Goal: Task Accomplishment & Management: Use online tool/utility

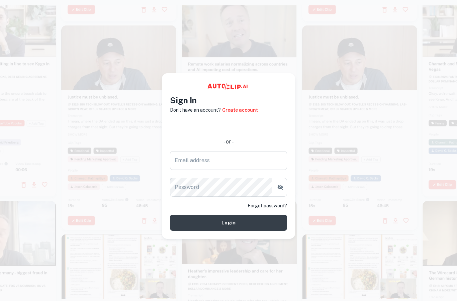
type input "[EMAIL_ADDRESS][DOMAIN_NAME]"
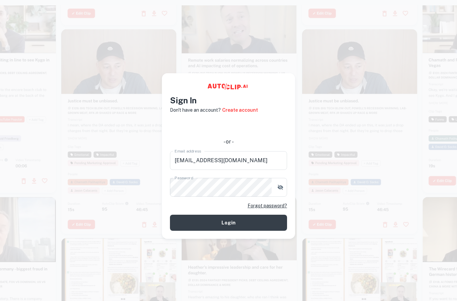
click at [238, 228] on button "Login" at bounding box center [228, 223] width 117 height 16
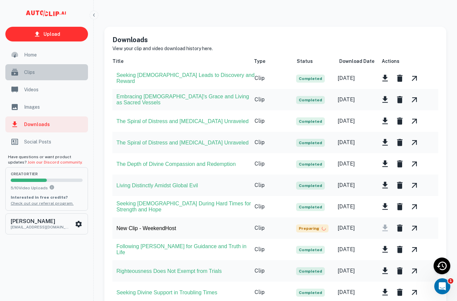
click at [26, 73] on span "Clips" at bounding box center [54, 72] width 60 height 7
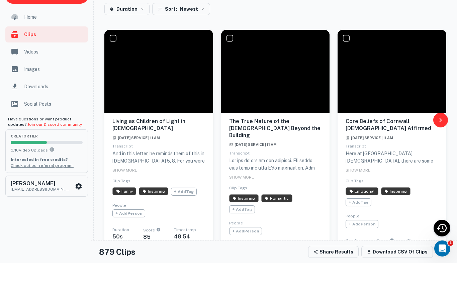
scroll to position [50, 0]
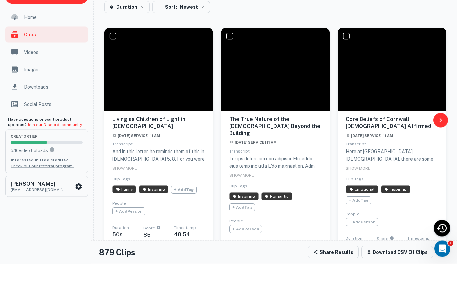
click at [126, 172] on div "Living as Children of Light in [DEMOGRAPHIC_DATA] [DATE] Service | 11 AM Transc…" at bounding box center [158, 225] width 93 height 143
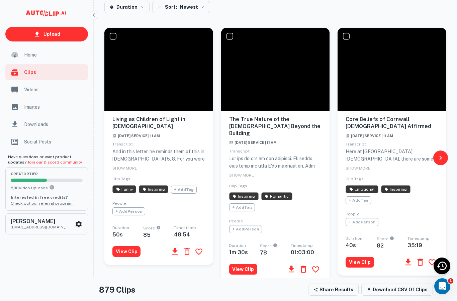
click at [124, 166] on span "SHOW MORE" at bounding box center [124, 168] width 25 height 5
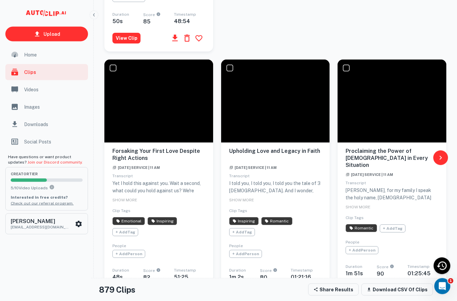
scroll to position [457, 0]
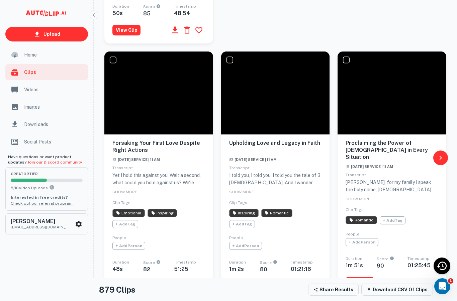
click at [128, 190] on span "SHOW MORE" at bounding box center [124, 192] width 25 height 5
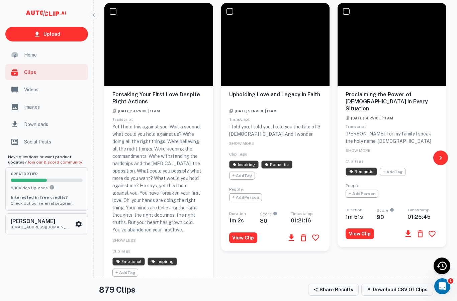
scroll to position [507, 0]
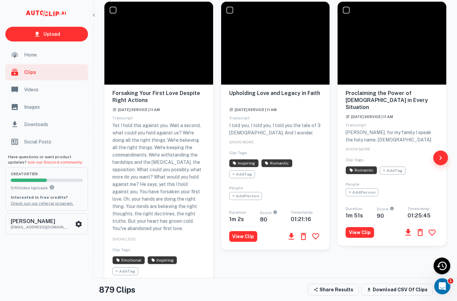
click at [441, 162] on icon "button" at bounding box center [440, 158] width 8 height 8
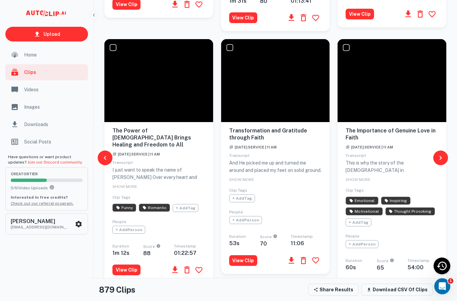
scroll to position [331, 0]
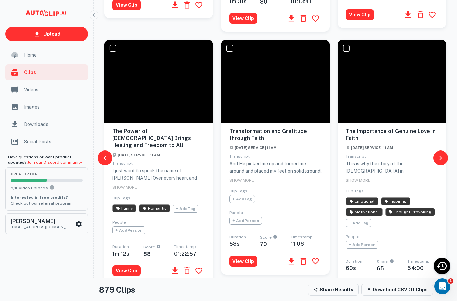
click at [126, 196] on span "Clip Tags" at bounding box center [121, 198] width 18 height 5
click at [126, 183] on div "SHOW MORE" at bounding box center [158, 187] width 93 height 8
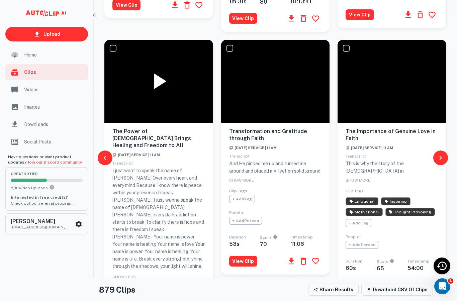
click at [158, 74] on icon at bounding box center [160, 82] width 12 height 16
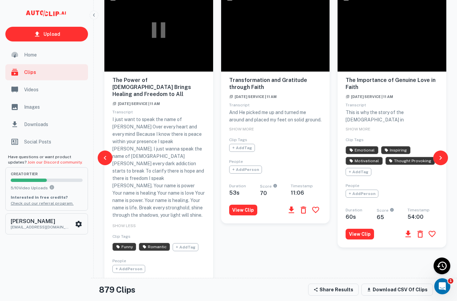
scroll to position [380, 0]
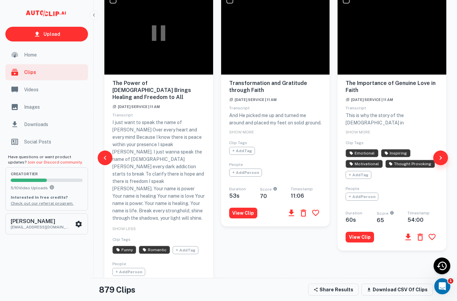
click at [441, 162] on icon "button" at bounding box center [440, 158] width 8 height 8
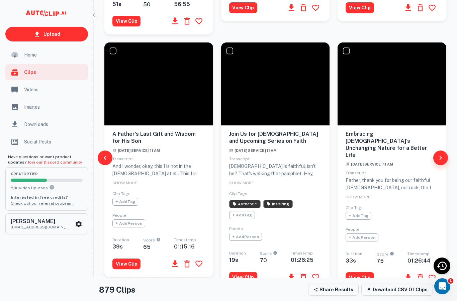
scroll to position [329, 0]
